Goal: Task Accomplishment & Management: Manage account settings

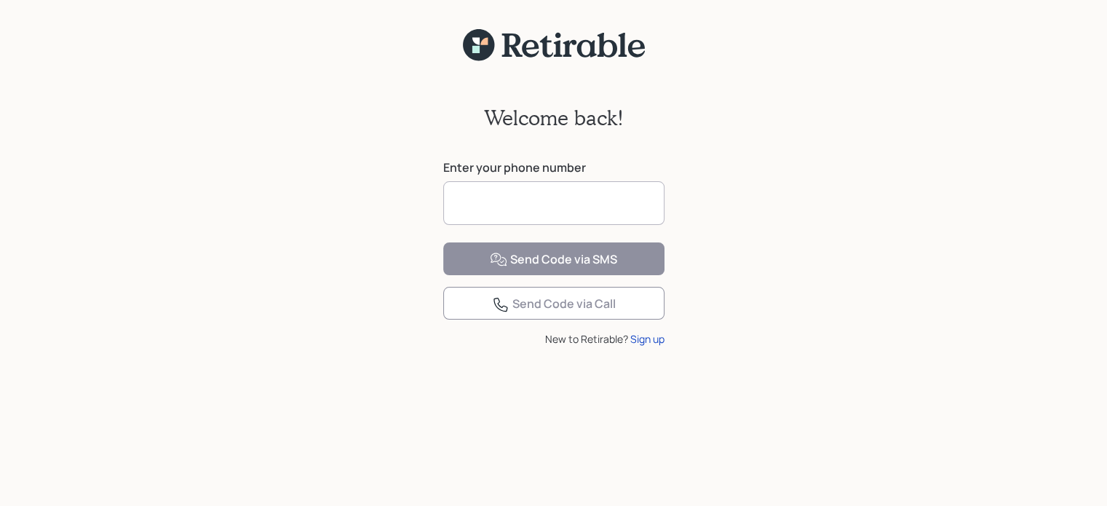
click at [555, 197] on input at bounding box center [553, 203] width 221 height 44
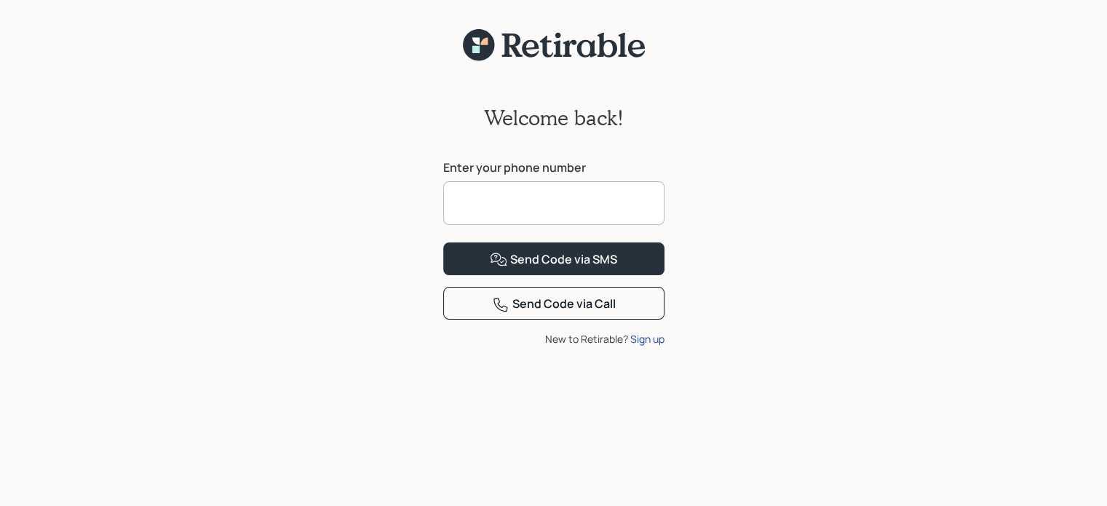
click at [555, 197] on input at bounding box center [553, 203] width 221 height 44
type input "*"
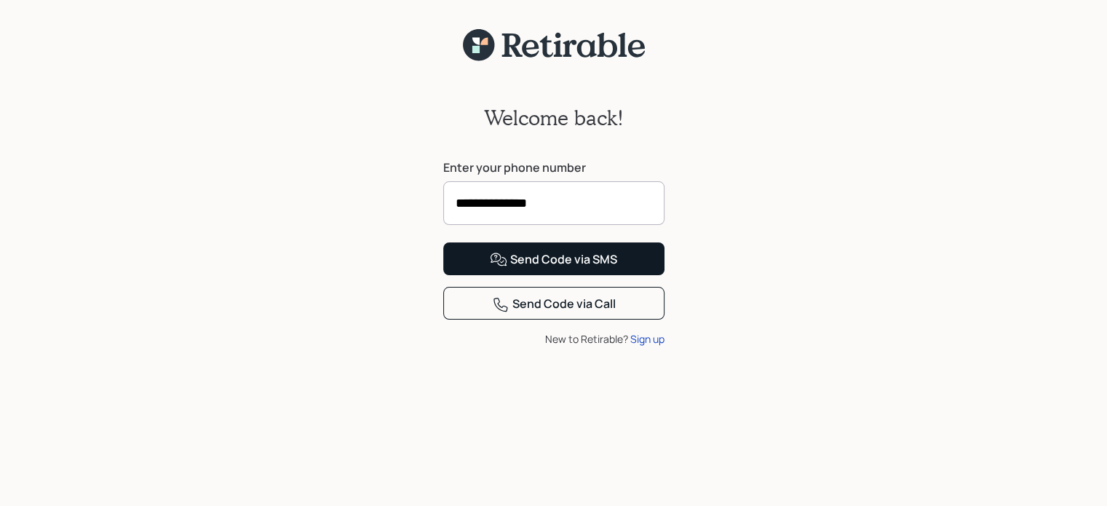
type input "**********"
click at [553, 269] on div "Send Code via SMS" at bounding box center [553, 259] width 127 height 17
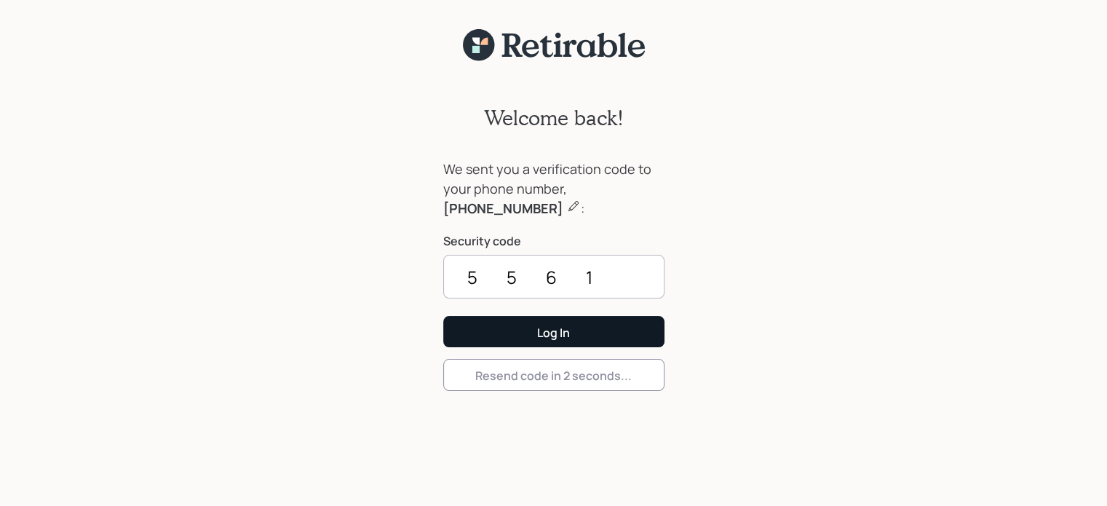
type input "5561"
click at [561, 332] on div "Log In" at bounding box center [553, 333] width 33 height 16
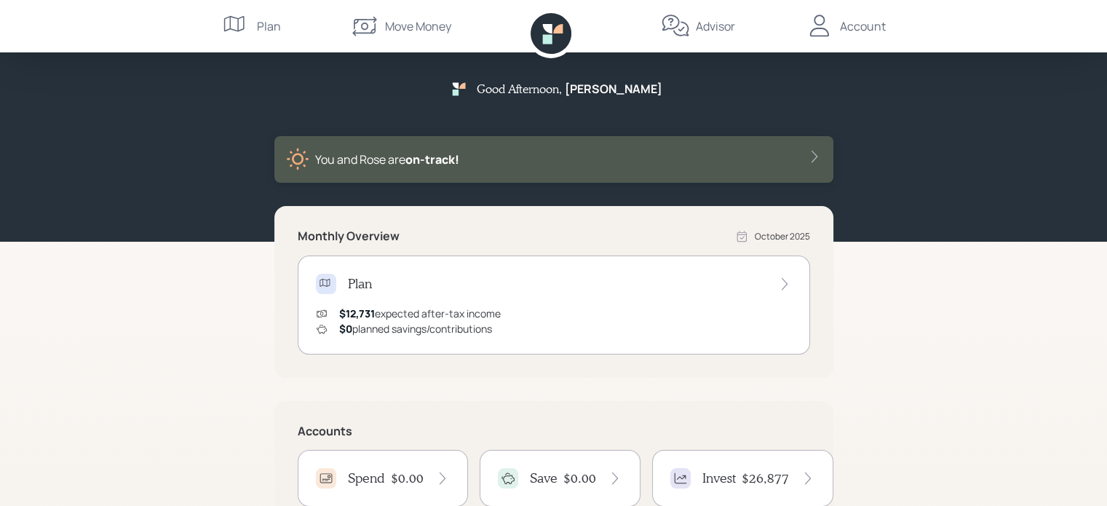
click at [401, 328] on div "$0 planned savings/contributions" at bounding box center [415, 328] width 153 height 15
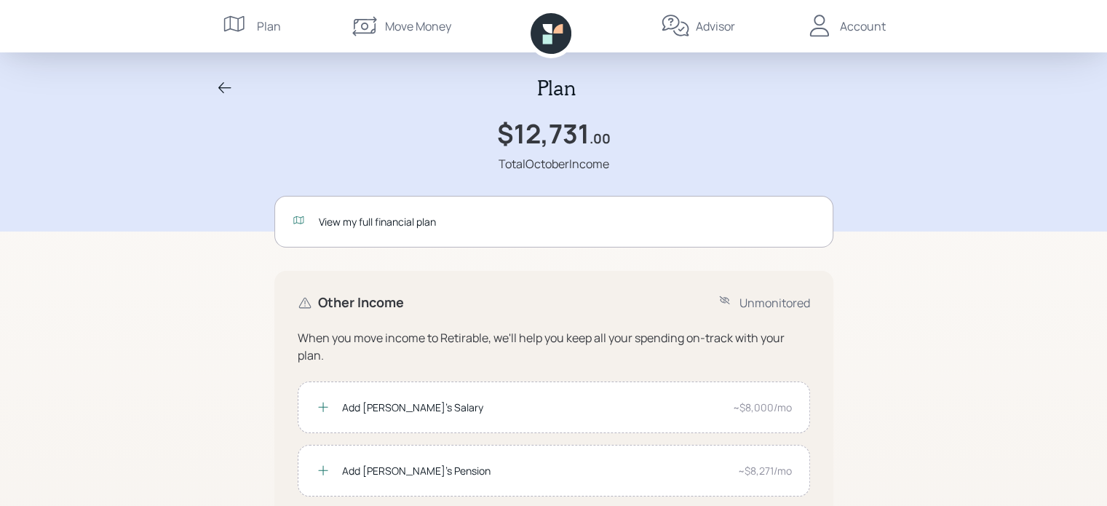
click at [194, 351] on div "Plan $12,731 .00 Total October Income View my full financial plan Other Income …" at bounding box center [553, 431] width 1107 height 863
click at [357, 220] on div "View my full financial plan" at bounding box center [567, 221] width 497 height 15
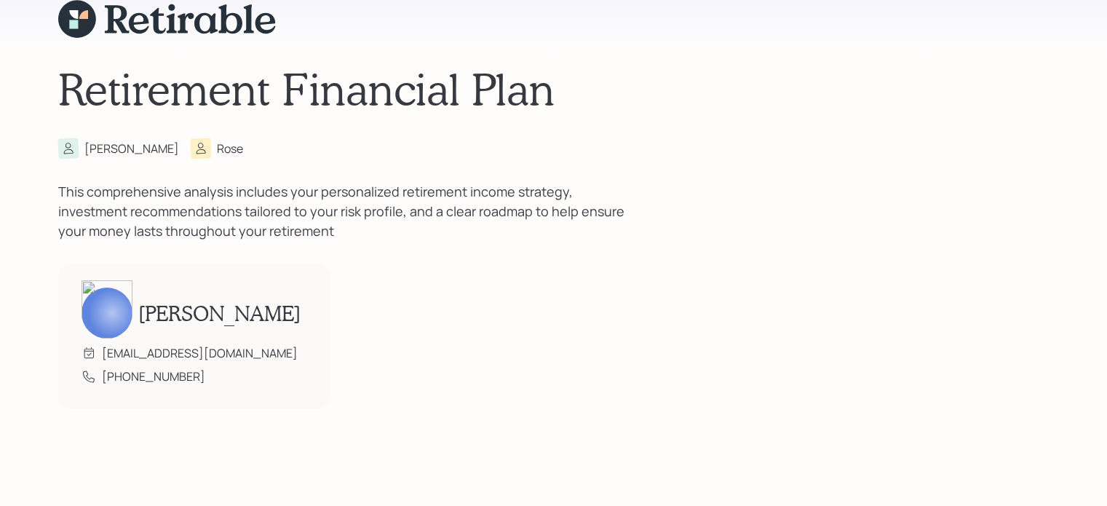
click at [629, 296] on div "Retirement Financial Plan [PERSON_NAME] This comprehensive analysis includes yo…" at bounding box center [553, 204] width 991 height 408
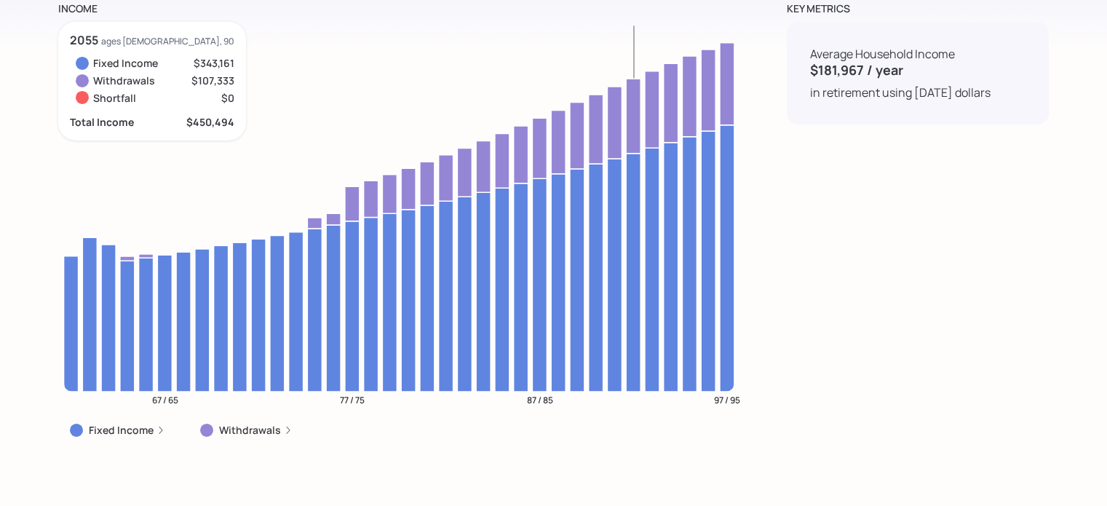
scroll to position [4922, 0]
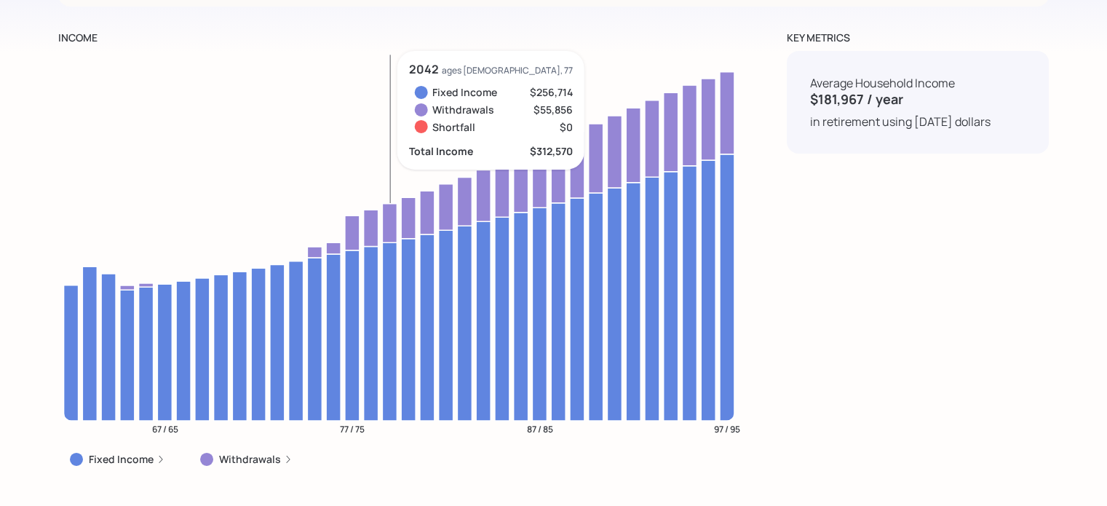
click at [387, 213] on icon at bounding box center [389, 222] width 15 height 39
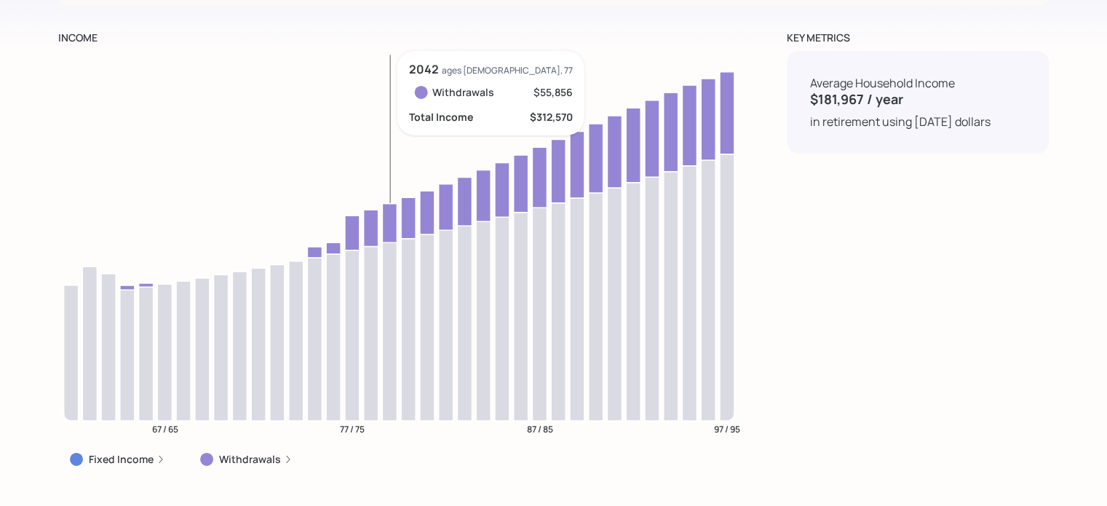
click at [399, 278] on icon "67 / 65 77 / 75 87 / 85 97 / 95" at bounding box center [399, 248] width 682 height 395
click at [385, 279] on icon at bounding box center [389, 331] width 15 height 178
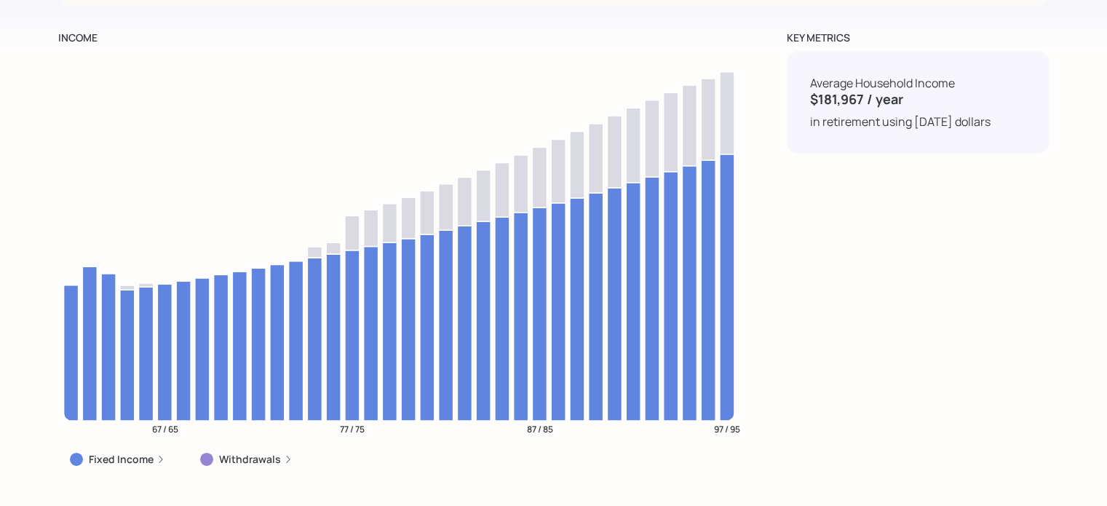
click at [117, 452] on label "Fixed Income" at bounding box center [121, 459] width 65 height 15
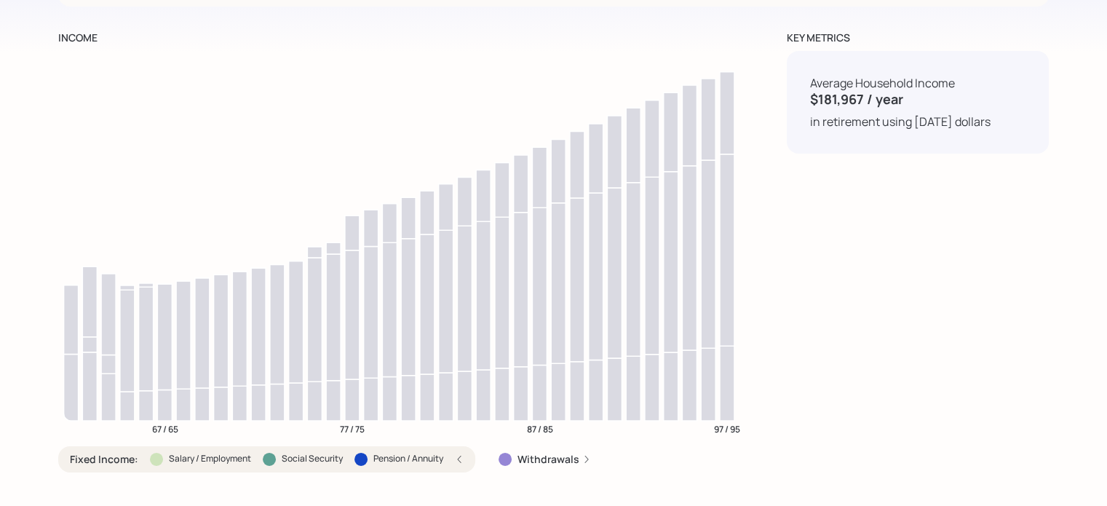
click at [196, 453] on label "Salary / Employment" at bounding box center [210, 459] width 82 height 12
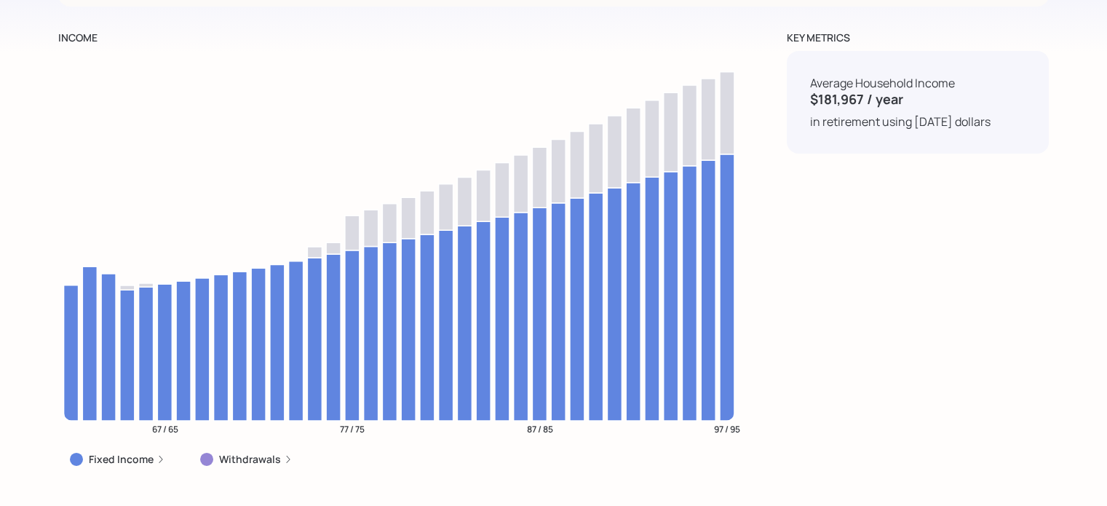
click at [133, 452] on label "Fixed Income" at bounding box center [121, 459] width 65 height 15
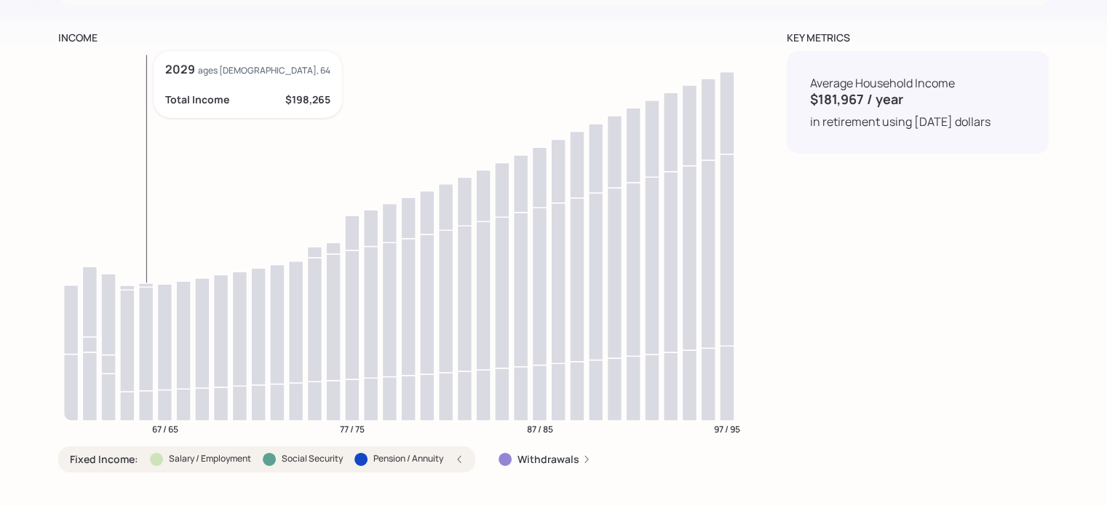
click at [148, 390] on icon at bounding box center [146, 405] width 15 height 30
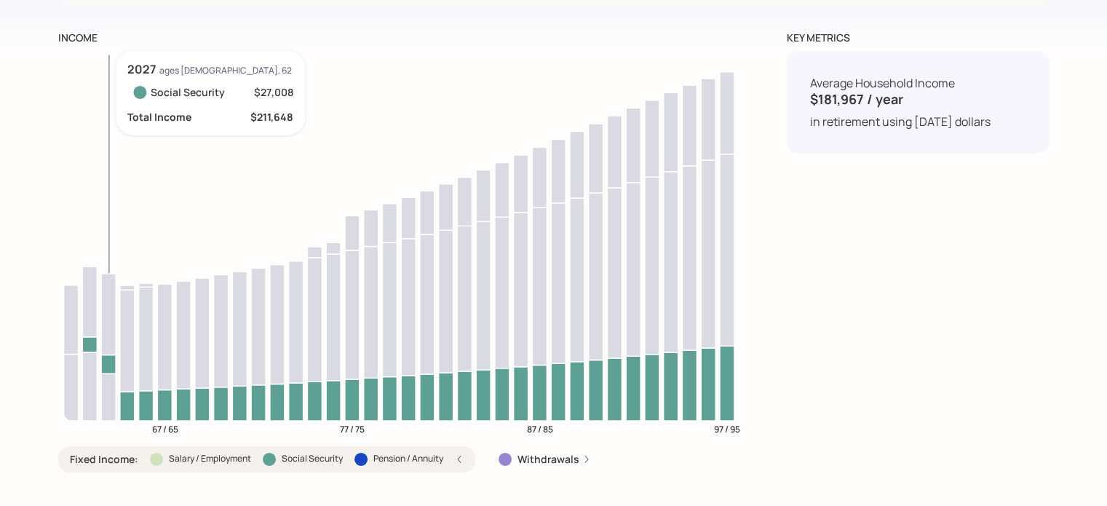
click at [104, 386] on icon at bounding box center [108, 397] width 15 height 47
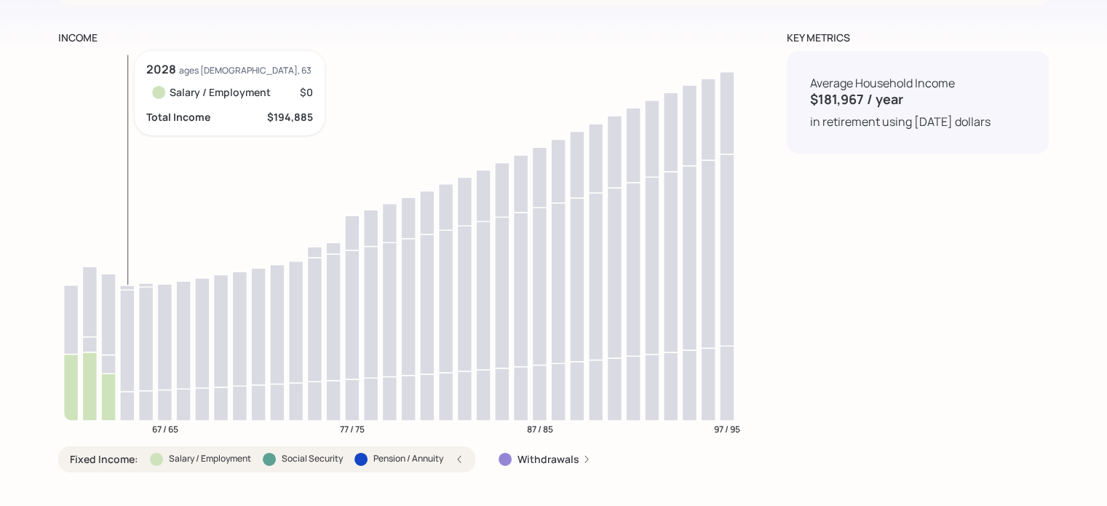
click at [126, 392] on icon at bounding box center [127, 406] width 15 height 29
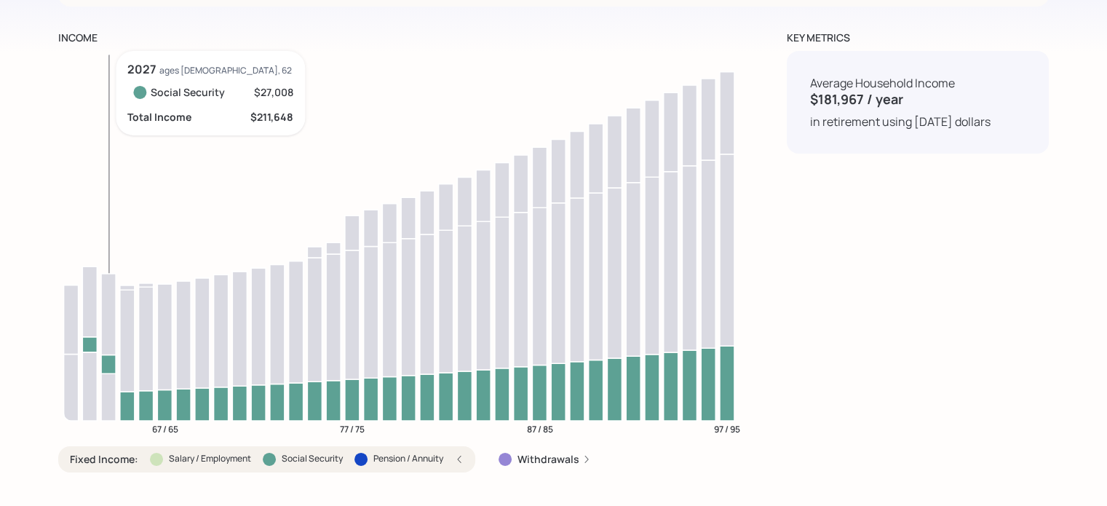
click at [108, 355] on icon at bounding box center [108, 364] width 15 height 19
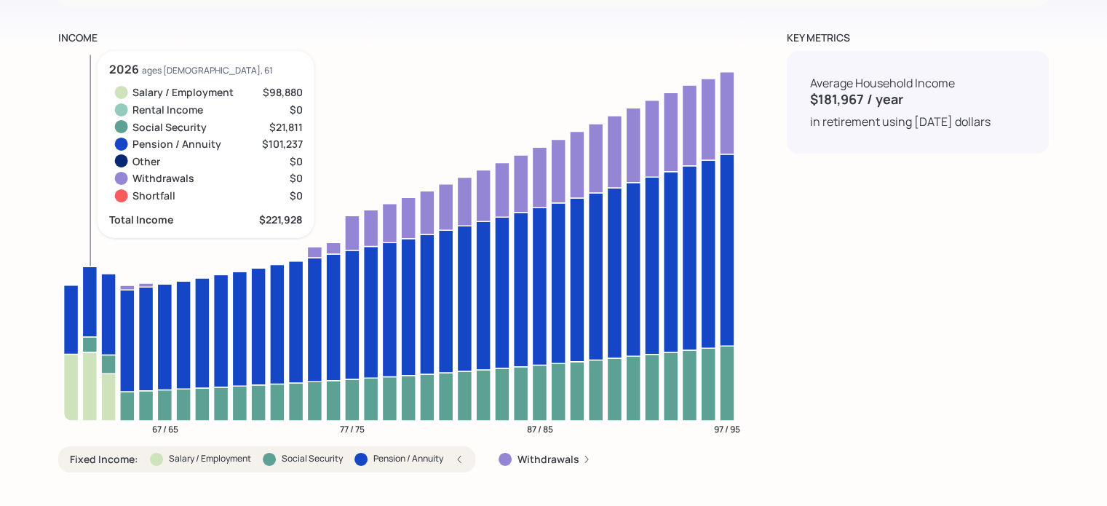
click at [86, 354] on icon at bounding box center [89, 386] width 15 height 68
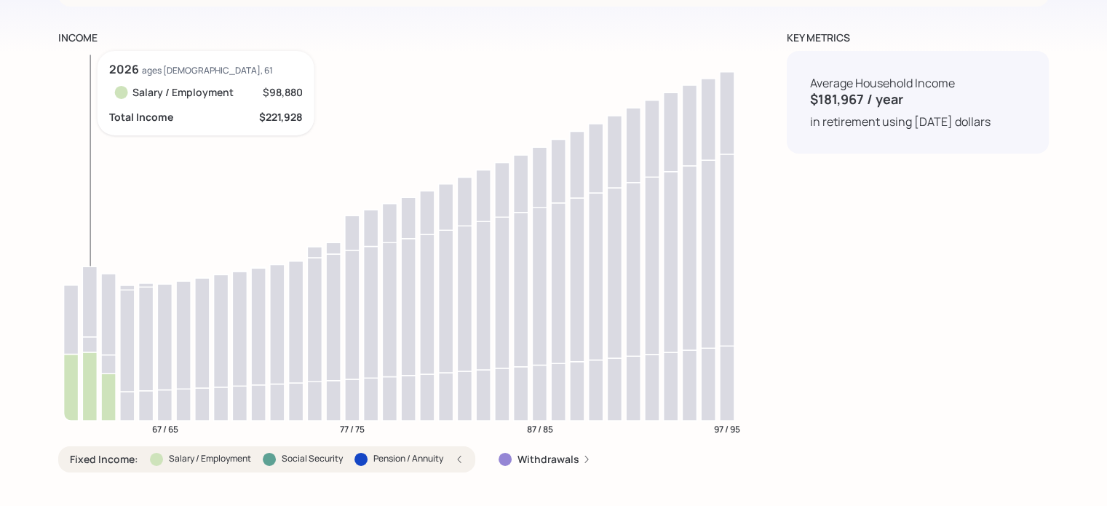
click at [88, 336] on icon at bounding box center [89, 343] width 15 height 15
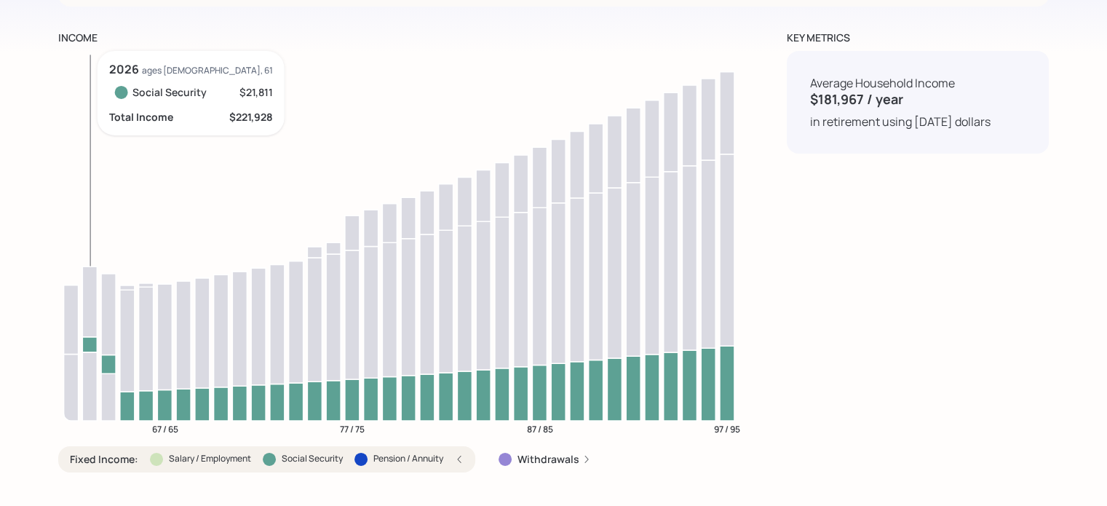
click at [90, 305] on icon at bounding box center [89, 301] width 15 height 71
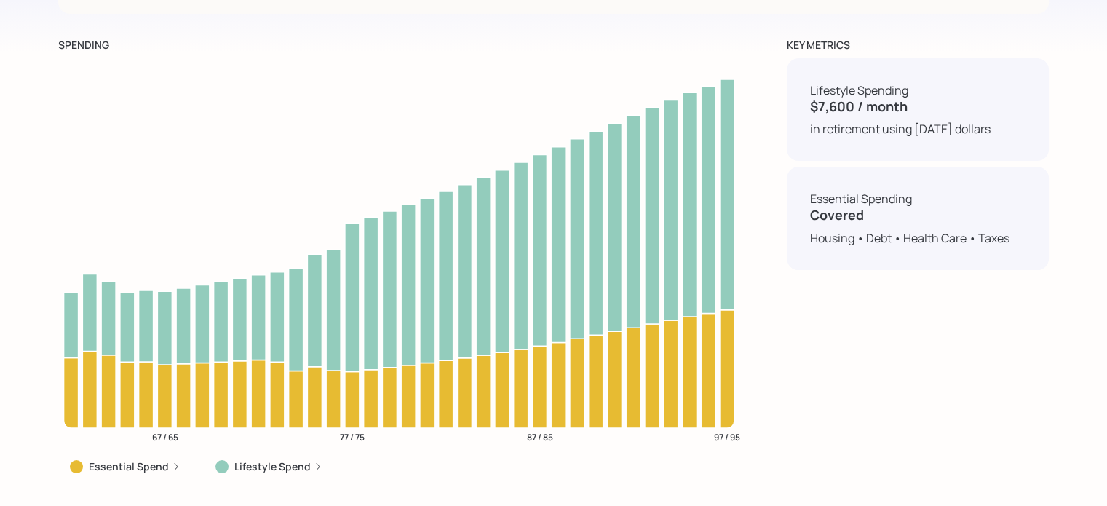
scroll to position [5679, 0]
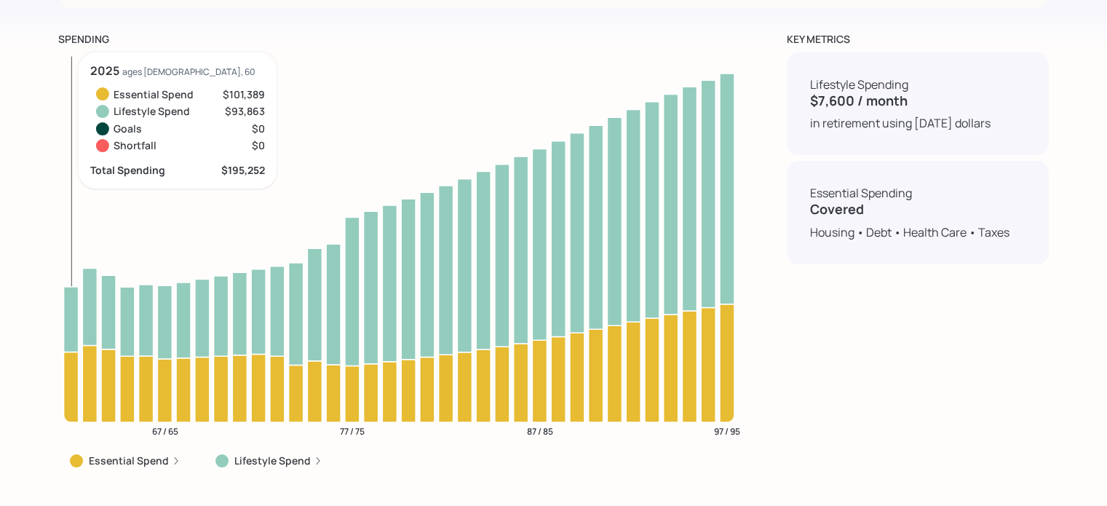
click at [70, 302] on icon at bounding box center [71, 320] width 15 height 66
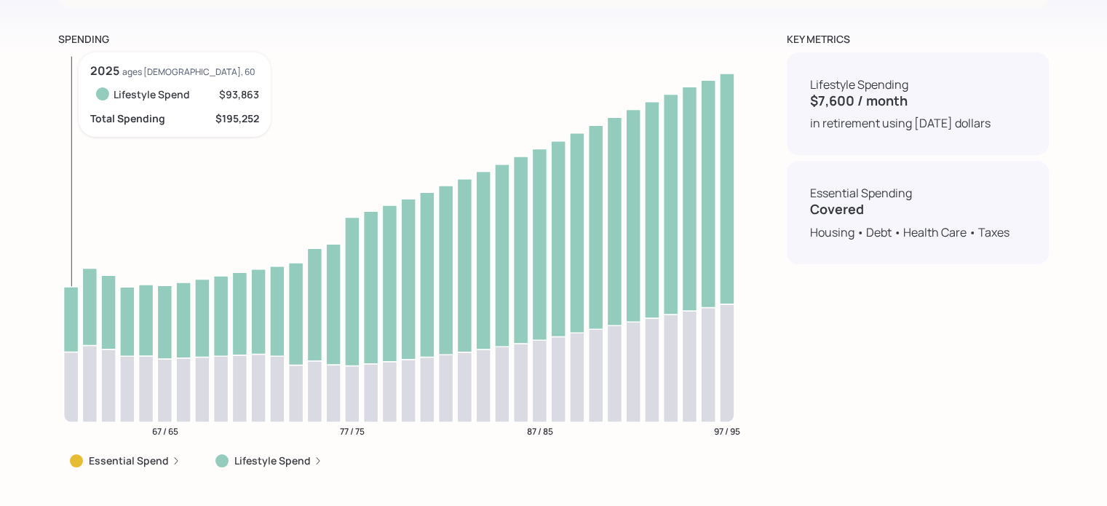
click at [68, 368] on icon at bounding box center [71, 387] width 15 height 71
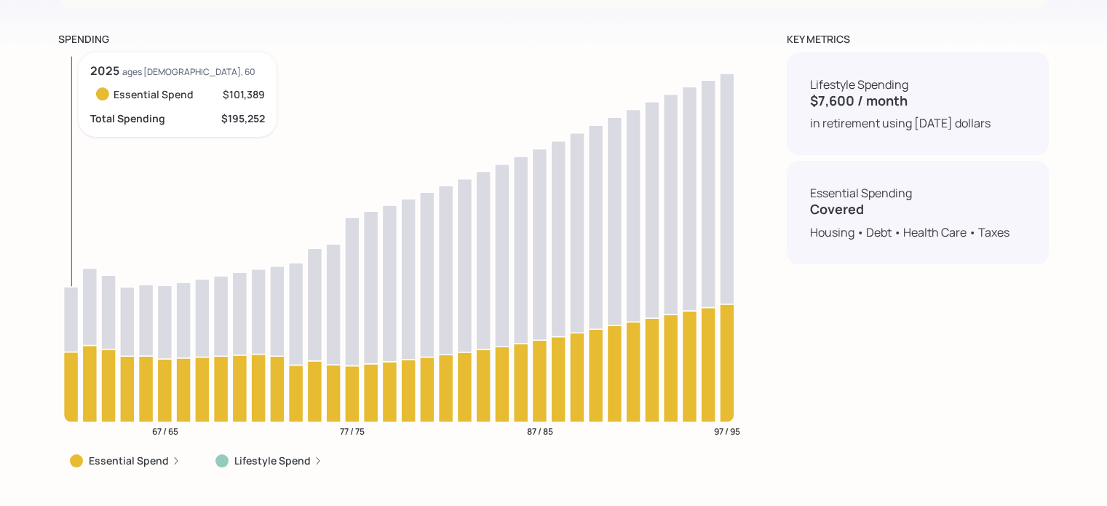
click at [71, 297] on icon at bounding box center [71, 320] width 15 height 66
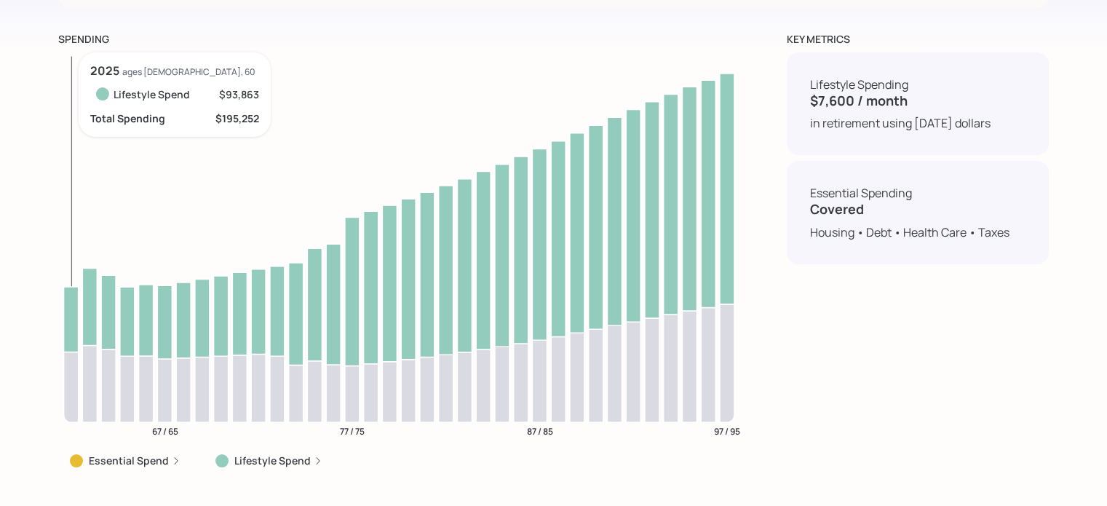
click at [69, 381] on icon at bounding box center [71, 387] width 15 height 71
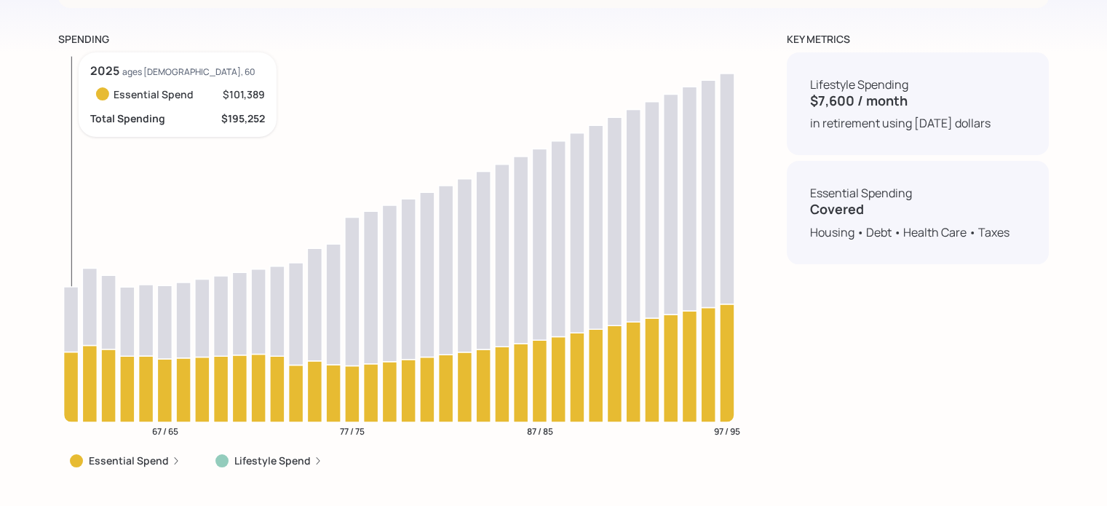
click at [69, 381] on icon at bounding box center [71, 387] width 15 height 71
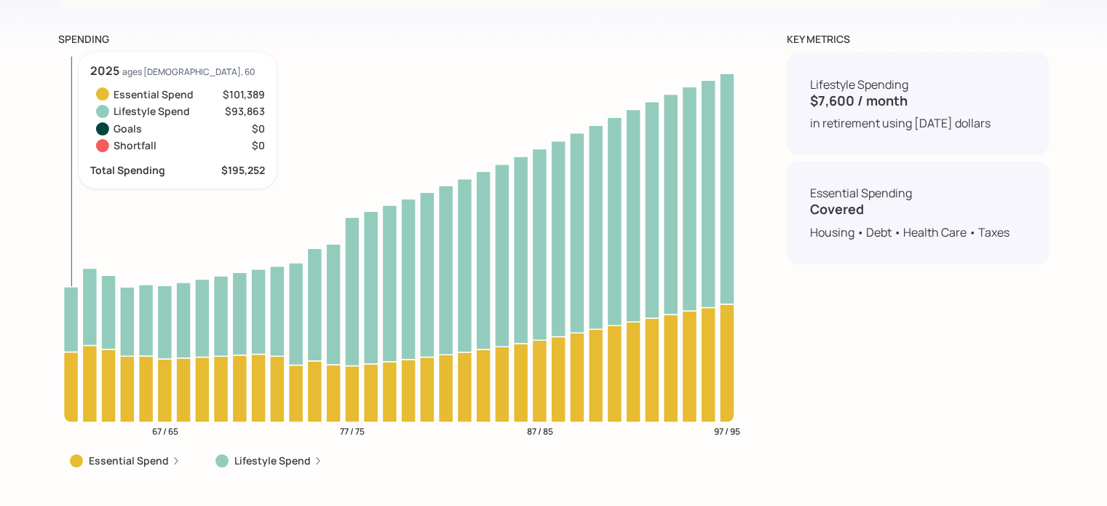
click at [69, 381] on icon at bounding box center [71, 387] width 15 height 71
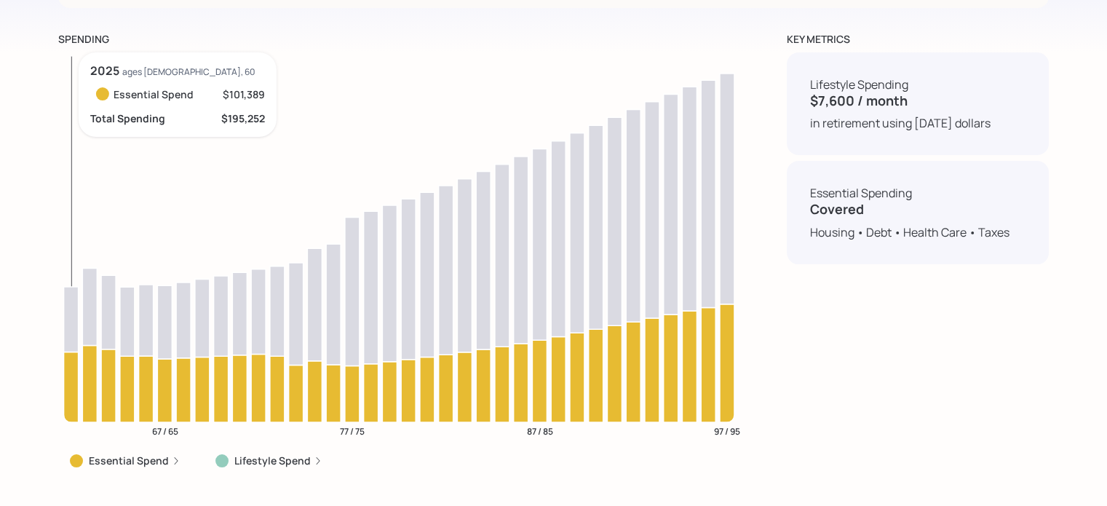
click at [69, 381] on icon at bounding box center [71, 387] width 15 height 71
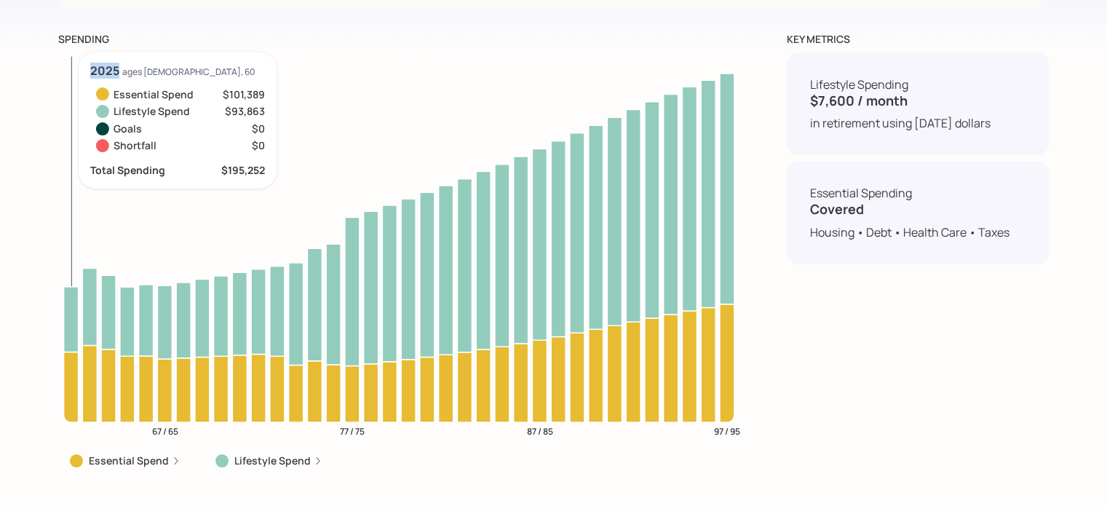
click at [69, 381] on icon at bounding box center [71, 387] width 15 height 71
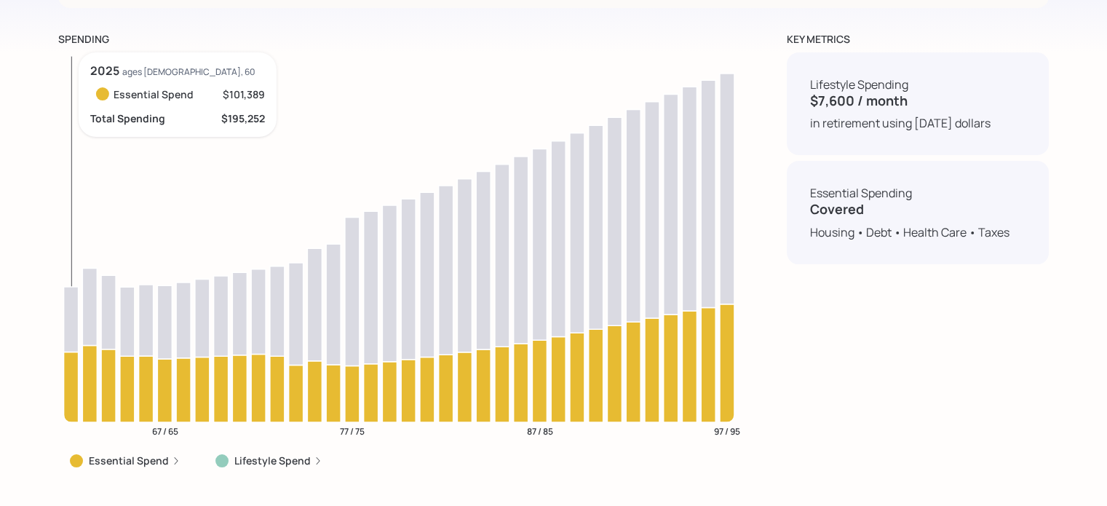
click at [69, 381] on icon at bounding box center [71, 387] width 15 height 71
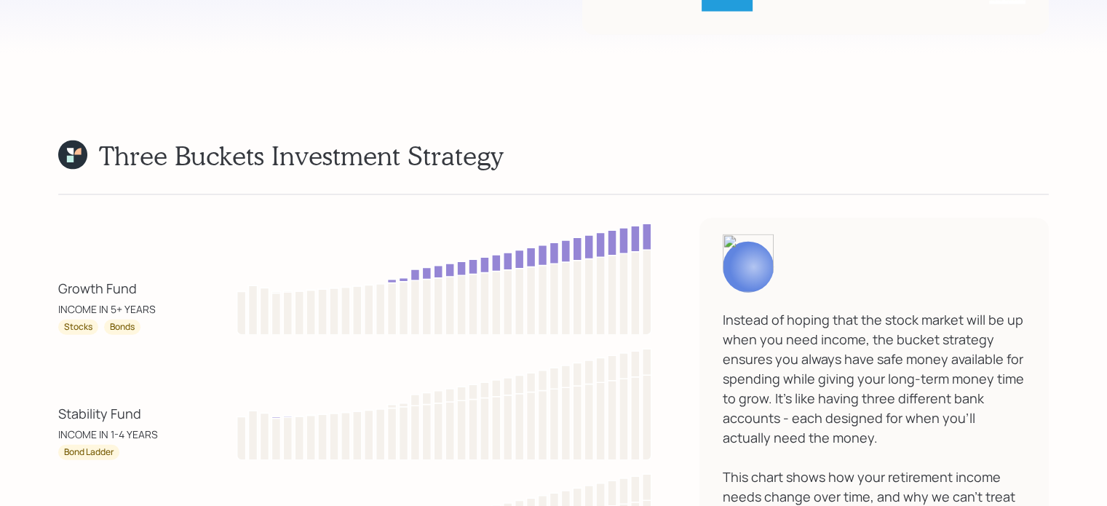
scroll to position [8795, 0]
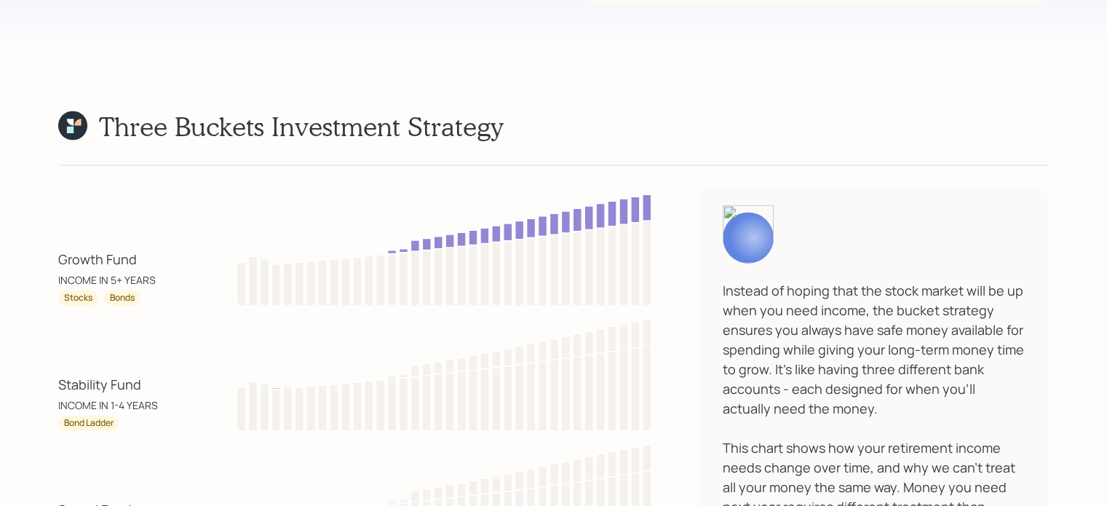
click at [79, 500] on div "Spend Fund" at bounding box center [95, 510] width 74 height 20
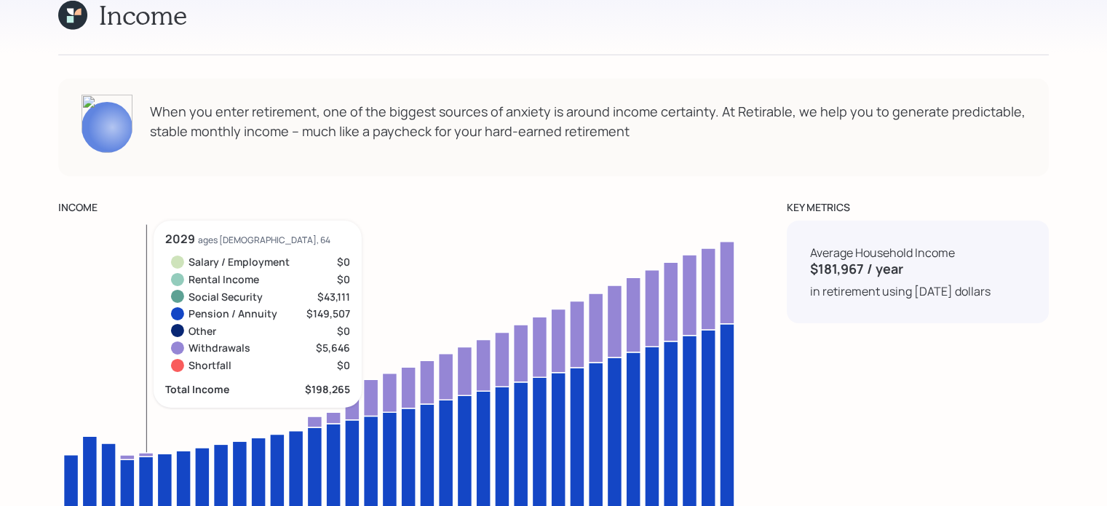
scroll to position [4922, 0]
